Goal: Check status: Check status

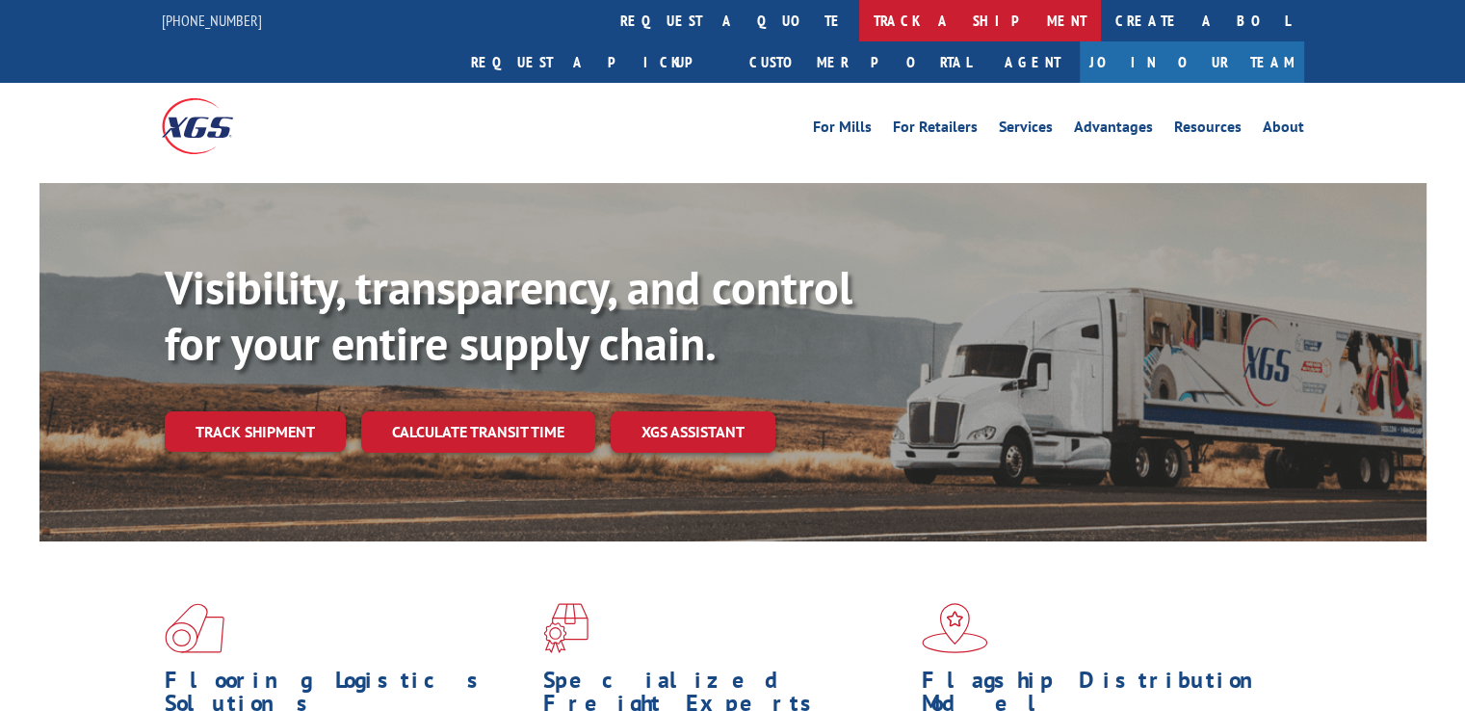
click at [859, 15] on link "track a shipment" at bounding box center [980, 20] width 242 height 41
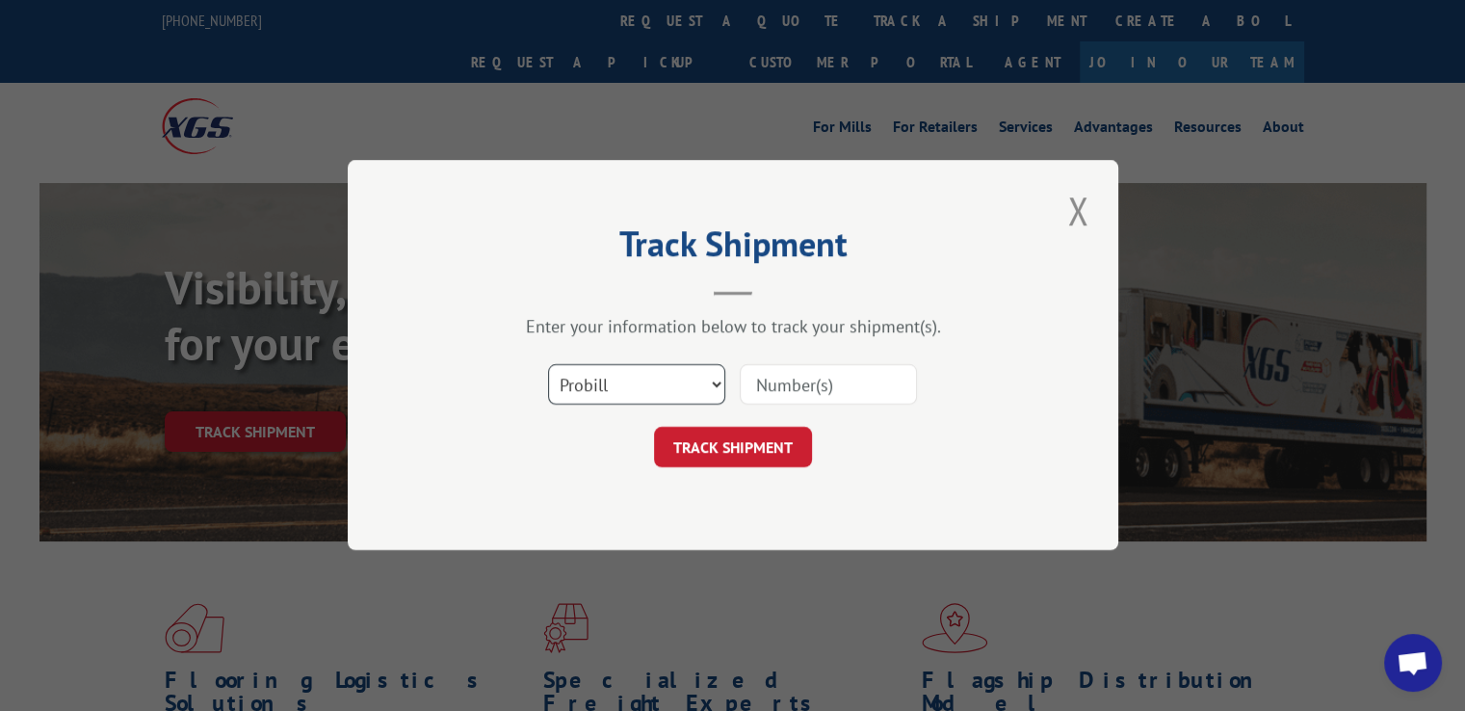
click at [680, 383] on select "Select category... Probill BOL PO" at bounding box center [636, 385] width 177 height 40
select select "po"
click at [548, 365] on select "Select category... Probill BOL PO" at bounding box center [636, 385] width 177 height 40
click at [774, 377] on input at bounding box center [828, 385] width 177 height 40
paste input "293611683"
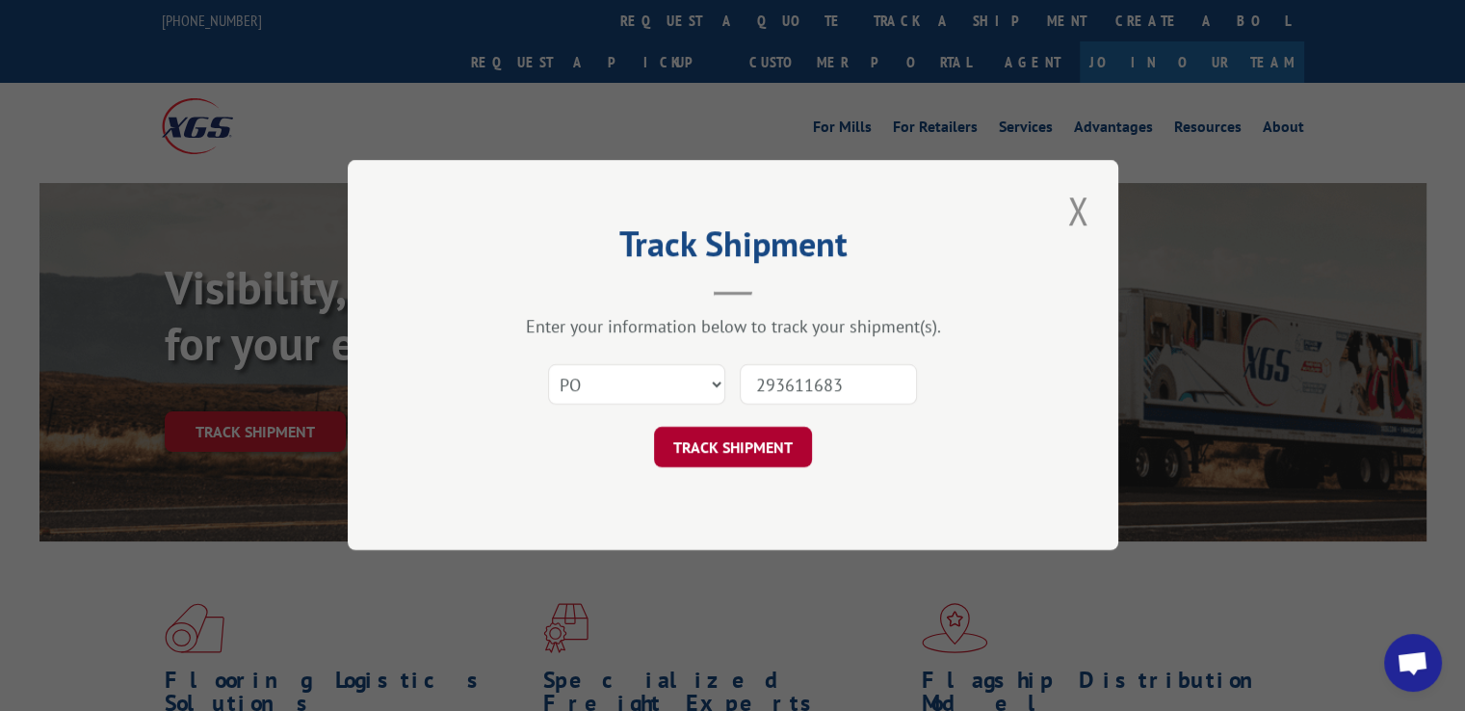
type input "293611683"
click at [770, 440] on button "TRACK SHIPMENT" at bounding box center [733, 448] width 158 height 40
